Goal: Use online tool/utility: Utilize a website feature to perform a specific function

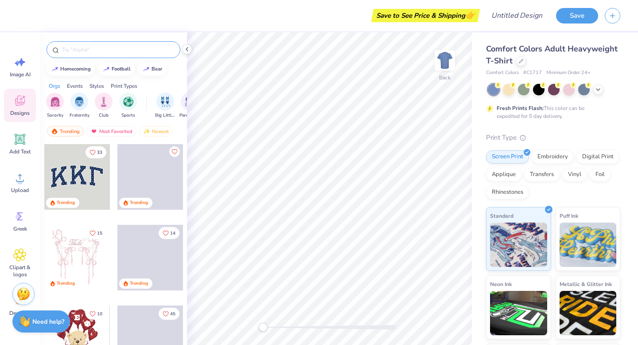
click at [85, 52] on input "text" at bounding box center [117, 49] width 113 height 9
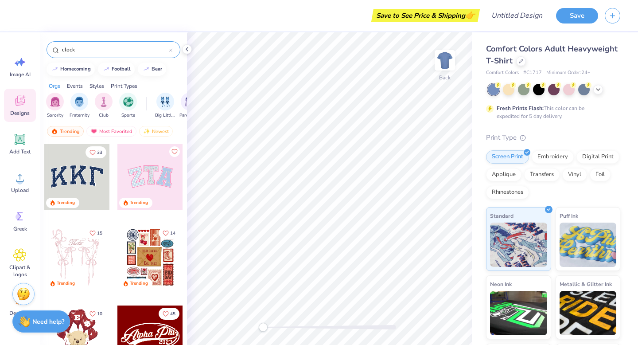
type input "clock"
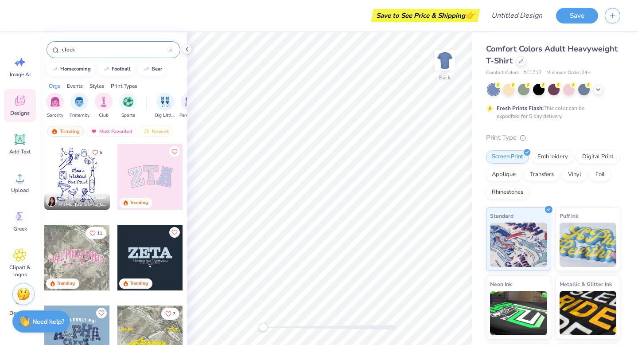
click at [84, 51] on input "clock" at bounding box center [115, 49] width 108 height 9
click at [170, 51] on icon at bounding box center [171, 50] width 4 height 4
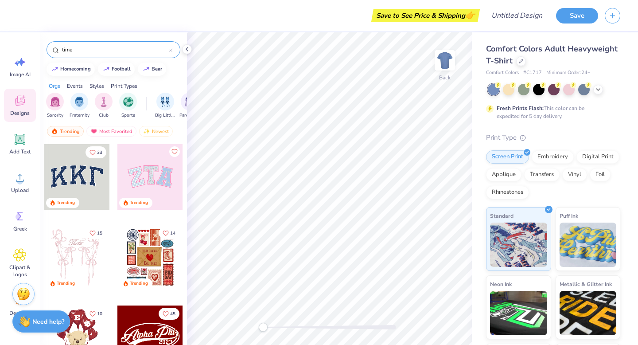
type input "time"
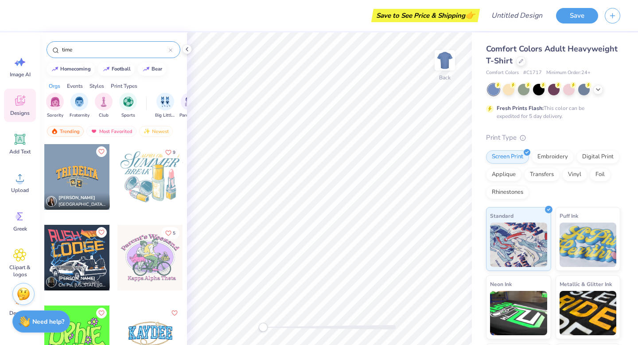
drag, startPoint x: 145, startPoint y: 50, endPoint x: 47, endPoint y: 50, distance: 98.4
click at [47, 50] on div "time" at bounding box center [114, 49] width 134 height 17
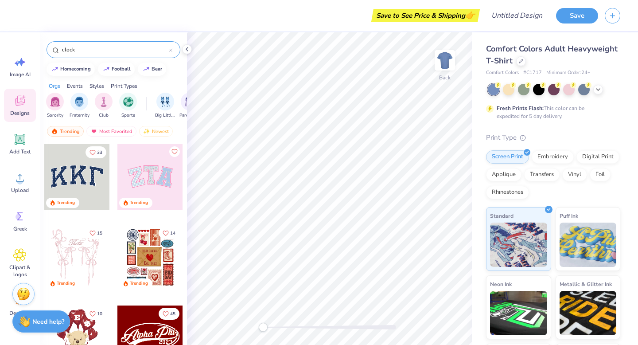
type input "clock"
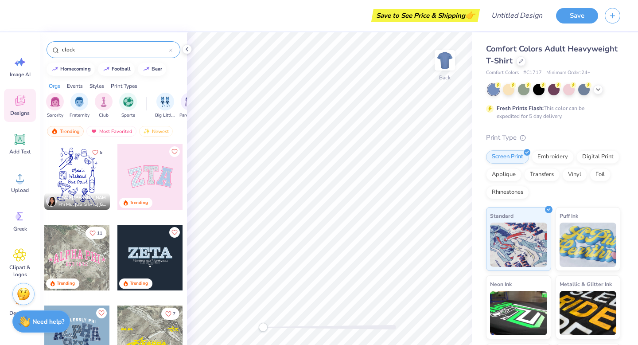
click at [170, 51] on icon at bounding box center [171, 50] width 4 height 4
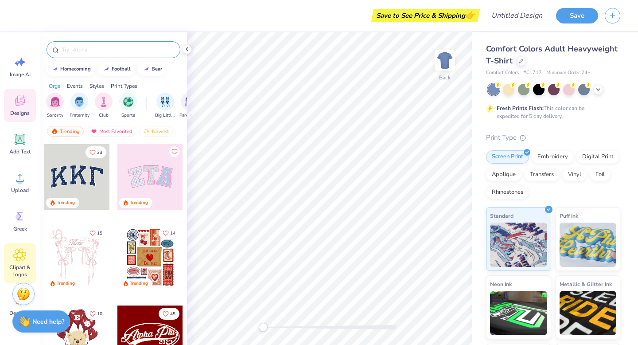
click at [21, 255] on icon at bounding box center [19, 254] width 5 height 5
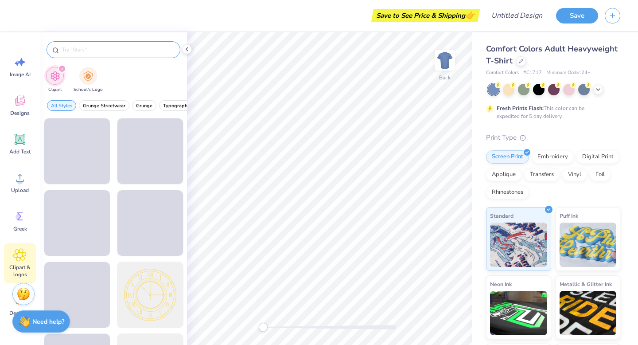
click at [113, 50] on input "text" at bounding box center [117, 49] width 113 height 9
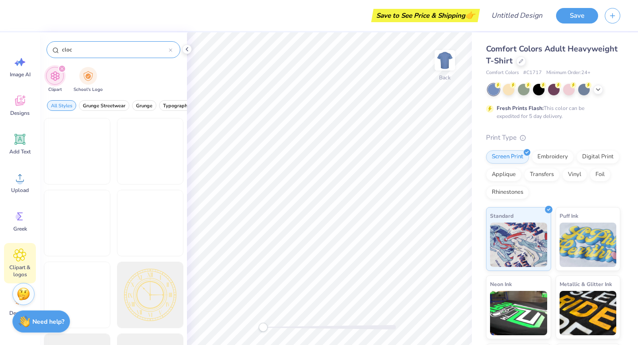
type input "clock"
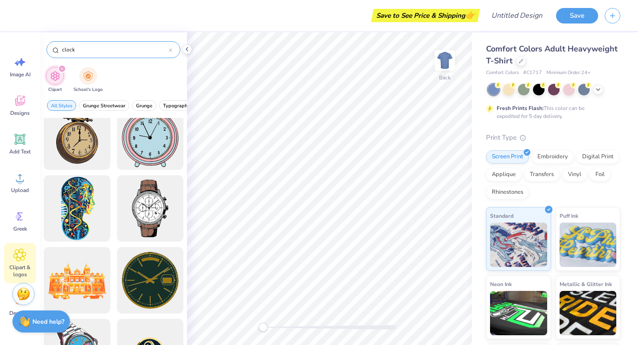
scroll to position [18, 0]
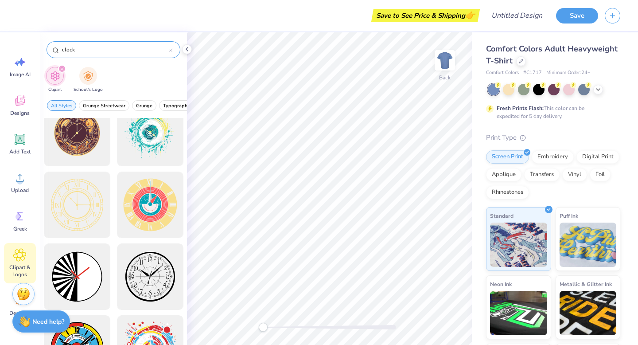
click at [172, 51] on icon at bounding box center [171, 50] width 4 height 4
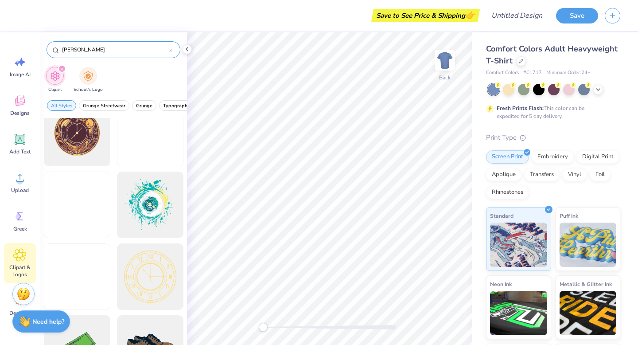
type input "time"
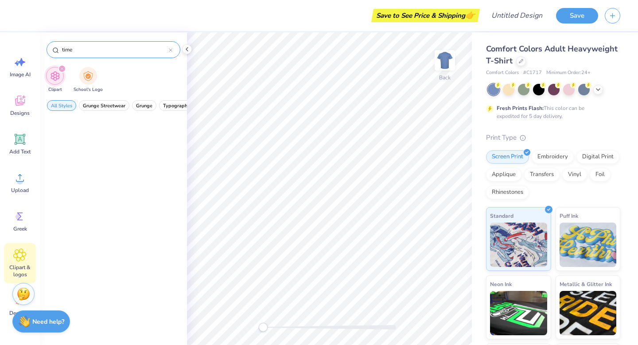
scroll to position [0, 0]
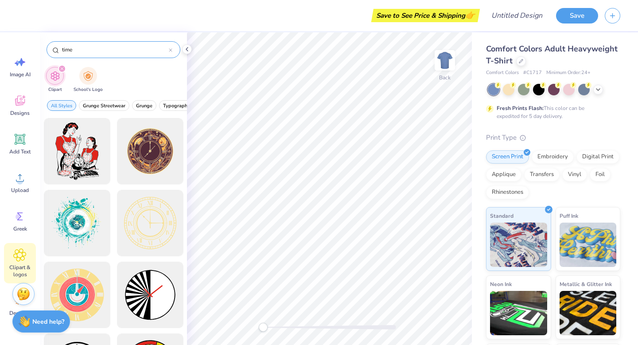
click at [171, 49] on icon at bounding box center [170, 50] width 3 height 3
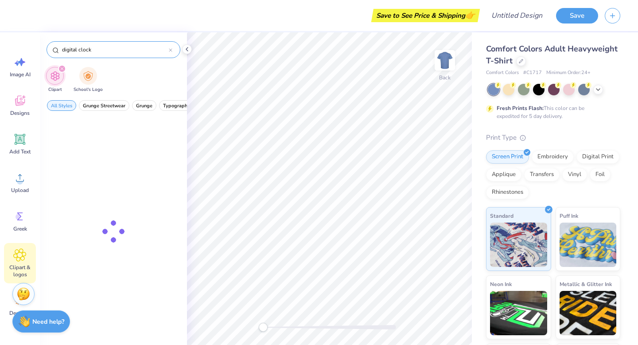
type input "digital clock"
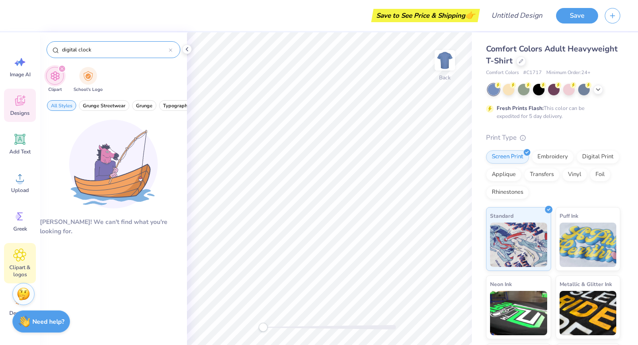
click at [23, 102] on icon at bounding box center [20, 101] width 10 height 10
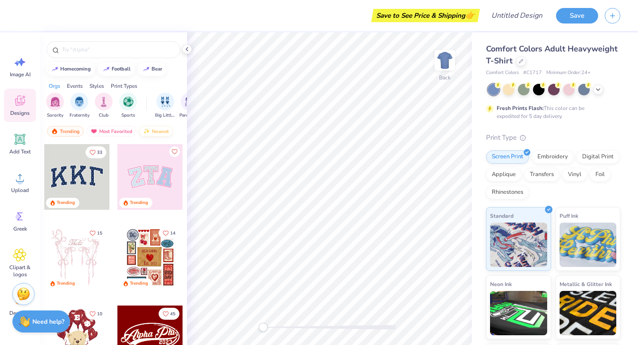
click at [147, 132] on img at bounding box center [146, 131] width 7 height 6
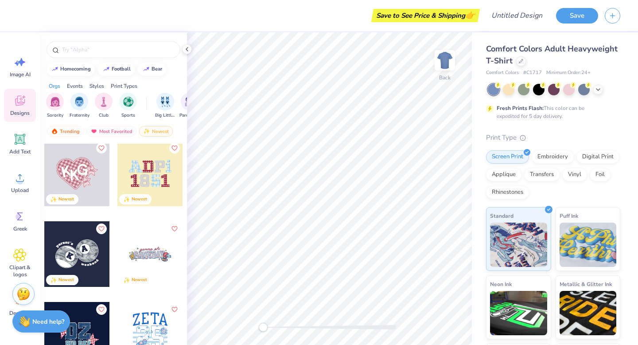
scroll to position [11292, 0]
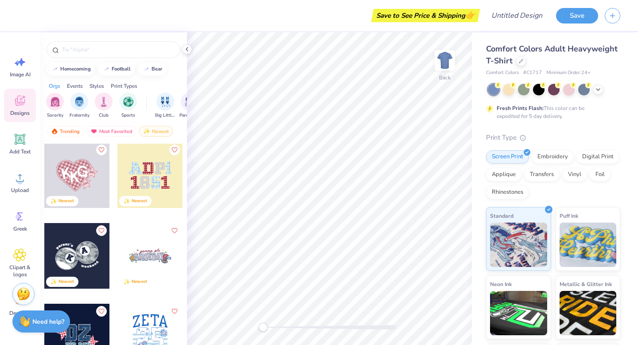
click at [85, 174] on div at bounding box center [77, 175] width 66 height 66
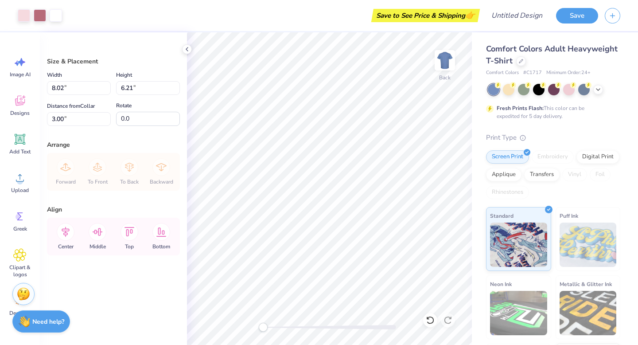
type input "10.06"
type input "7.80"
type input "11.91"
type input "9.24"
type input "1.56"
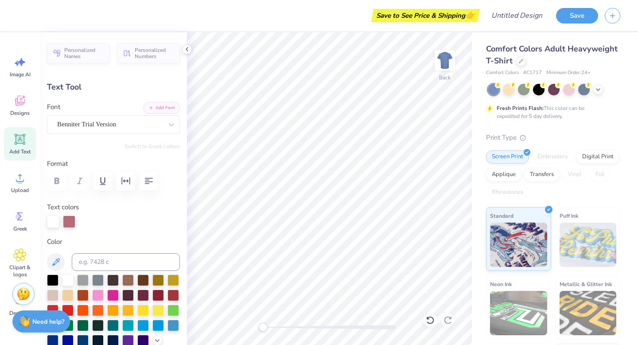
type textarea "3"
type textarea "s"
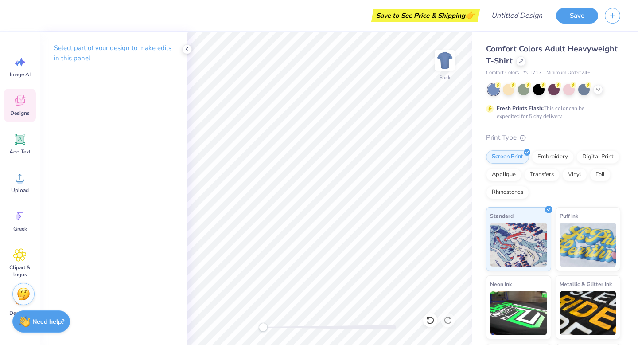
click at [16, 101] on icon at bounding box center [20, 101] width 8 height 7
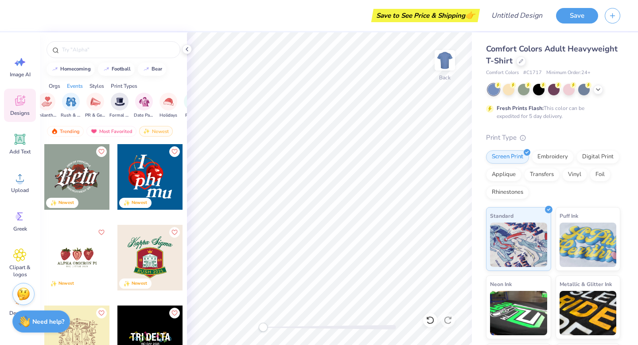
scroll to position [0, 193]
click at [70, 100] on img "filter for Rush & Bid" at bounding box center [70, 101] width 10 height 10
